Goal: Navigation & Orientation: Understand site structure

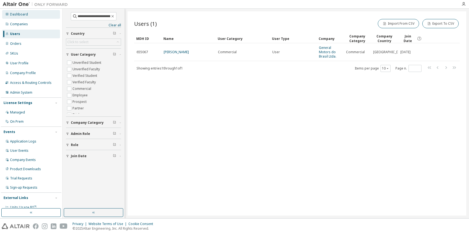
click at [30, 16] on div "Dashboard" at bounding box center [31, 14] width 58 height 9
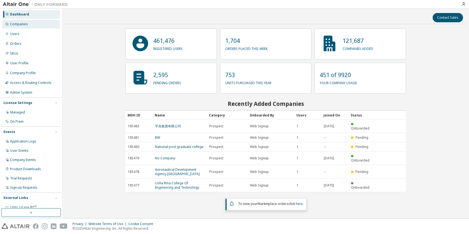
click at [21, 21] on div "Companies" at bounding box center [31, 24] width 58 height 9
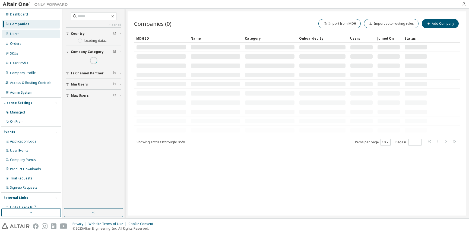
click at [29, 32] on div "Users" at bounding box center [31, 34] width 58 height 9
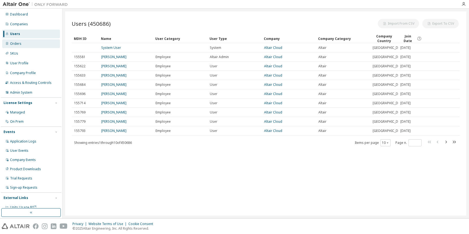
click at [37, 46] on div "Orders" at bounding box center [31, 43] width 58 height 9
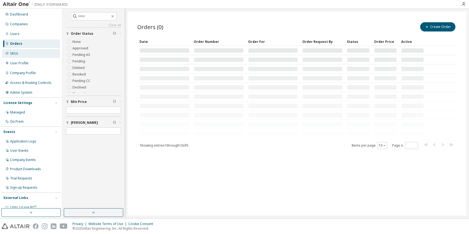
click at [37, 54] on div "SKUs" at bounding box center [31, 53] width 58 height 9
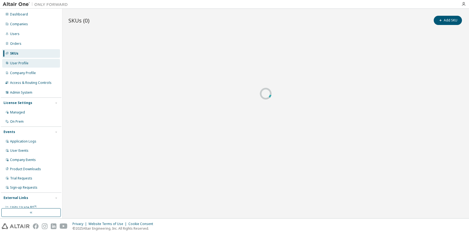
click at [37, 60] on div "User Profile" at bounding box center [31, 63] width 58 height 9
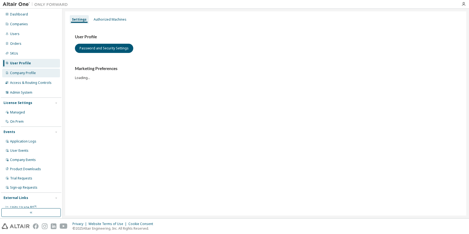
click at [38, 71] on div "Company Profile" at bounding box center [31, 73] width 58 height 9
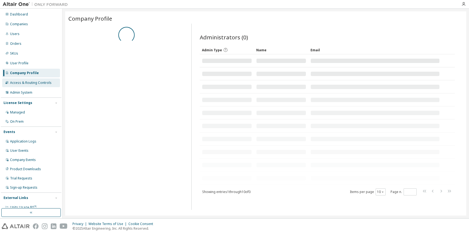
click at [39, 80] on div "Access & Routing Controls" at bounding box center [31, 82] width 58 height 9
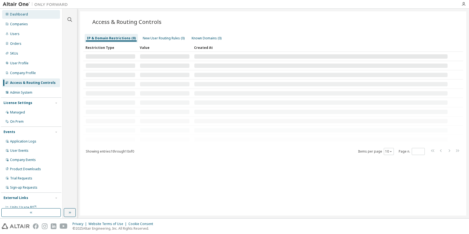
click at [24, 13] on div "Dashboard" at bounding box center [19, 14] width 18 height 4
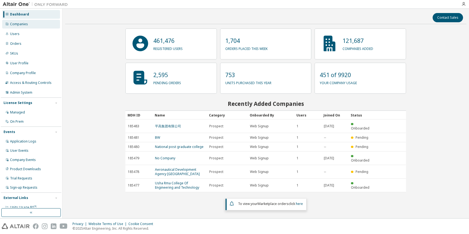
click at [33, 24] on div "Companies" at bounding box center [31, 24] width 58 height 9
